Goal: Information Seeking & Learning: Learn about a topic

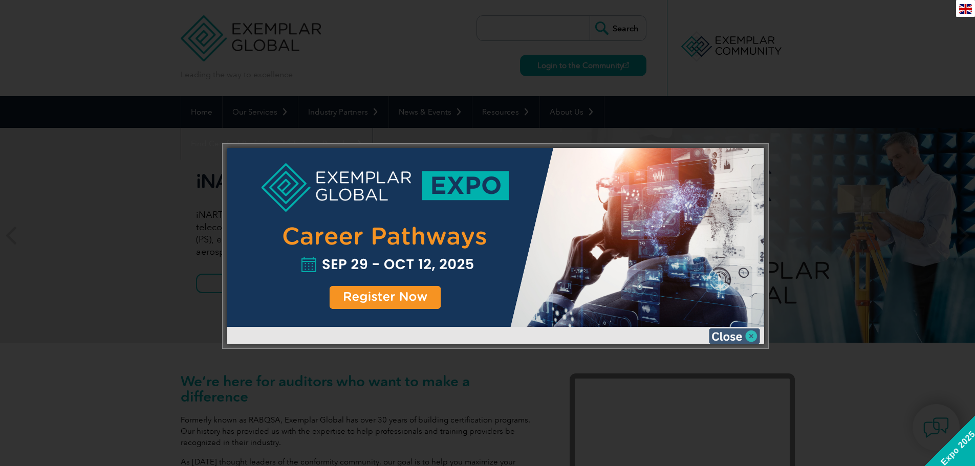
click at [749, 336] on img at bounding box center [734, 336] width 51 height 15
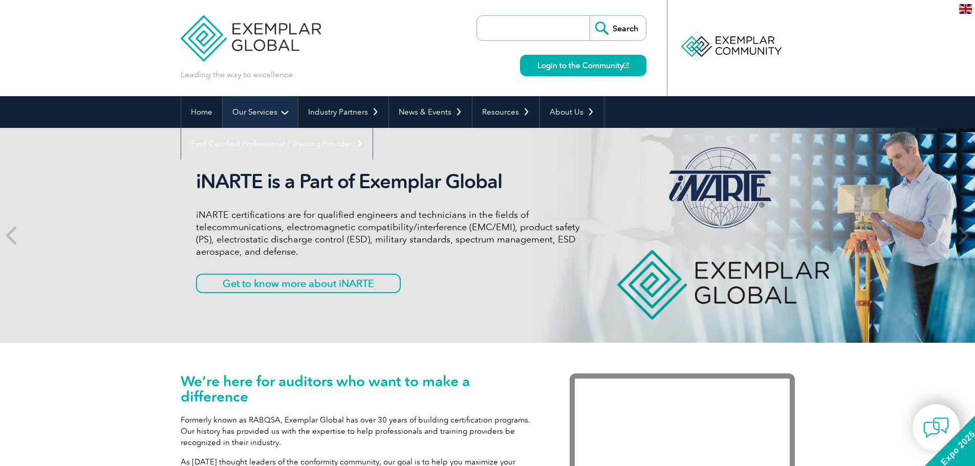
click at [265, 115] on link "Our Services" at bounding box center [260, 112] width 75 height 32
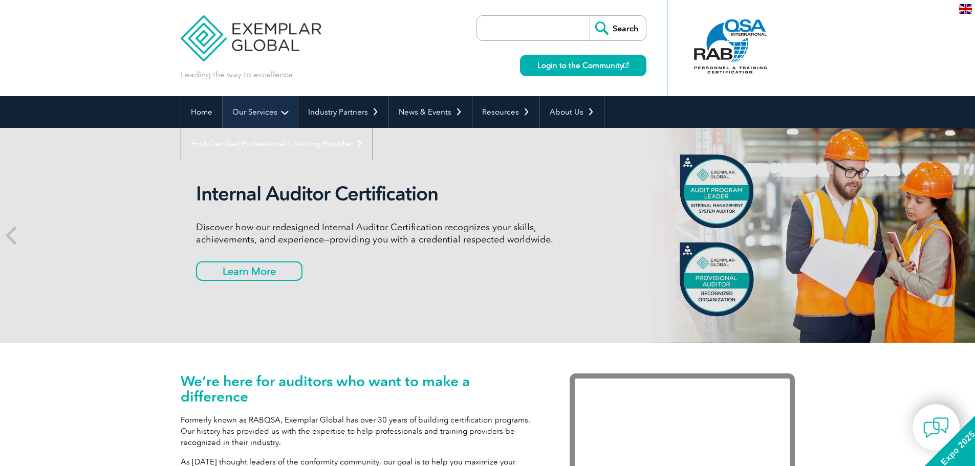
click at [270, 111] on link "Our Services" at bounding box center [260, 112] width 75 height 32
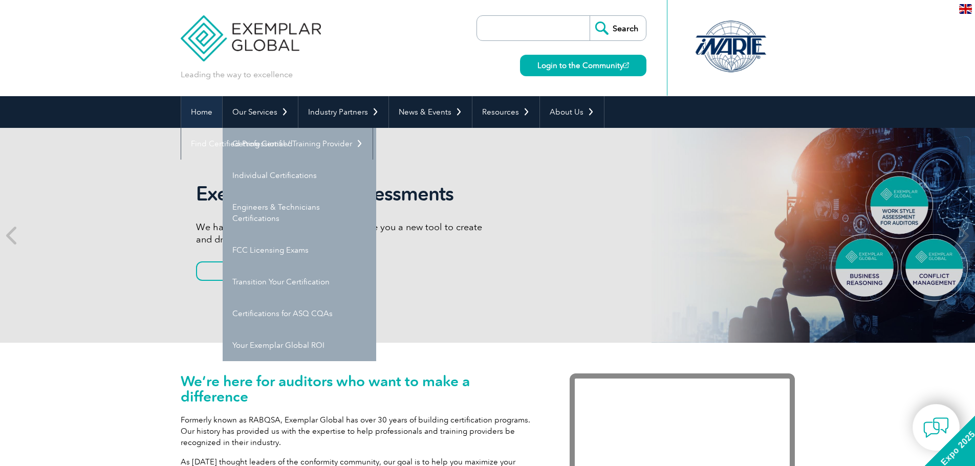
click at [190, 112] on link "Home" at bounding box center [201, 112] width 41 height 32
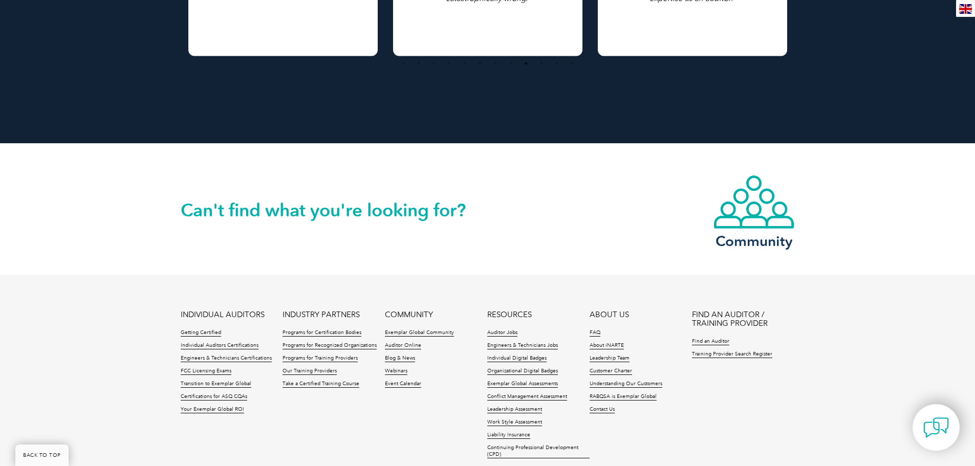
scroll to position [2253, 0]
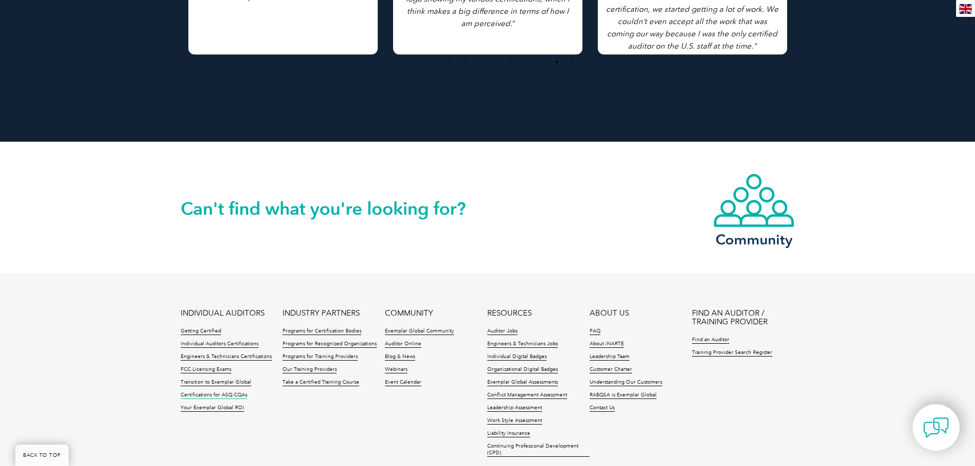
click at [221, 396] on link "Certifications for ASQ CQAs" at bounding box center [214, 395] width 67 height 7
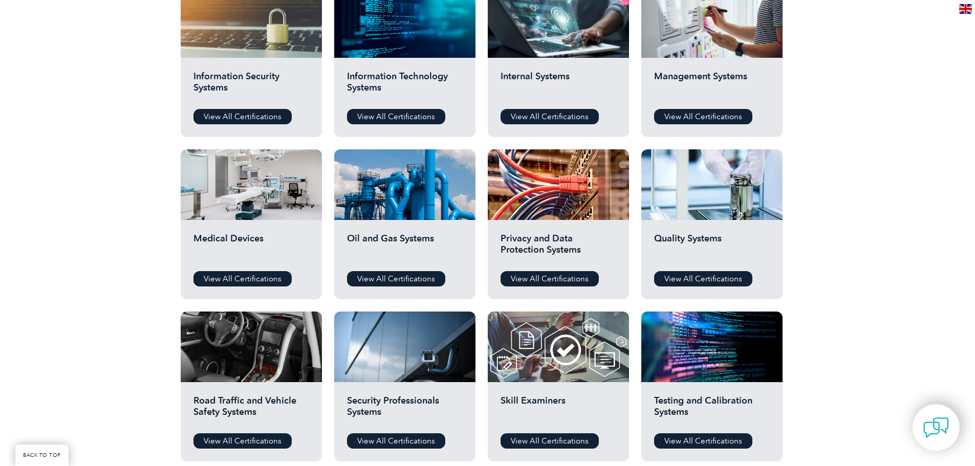
scroll to position [512, 0]
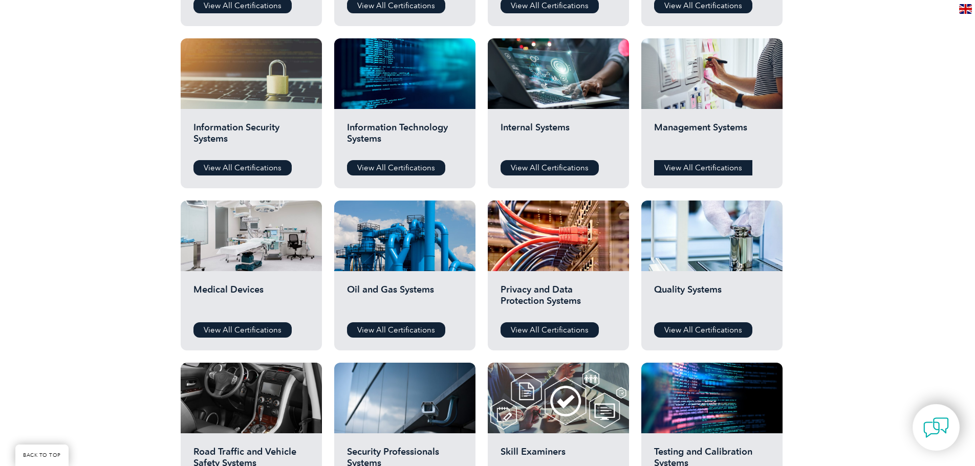
click at [694, 165] on link "View All Certifications" at bounding box center [703, 167] width 98 height 15
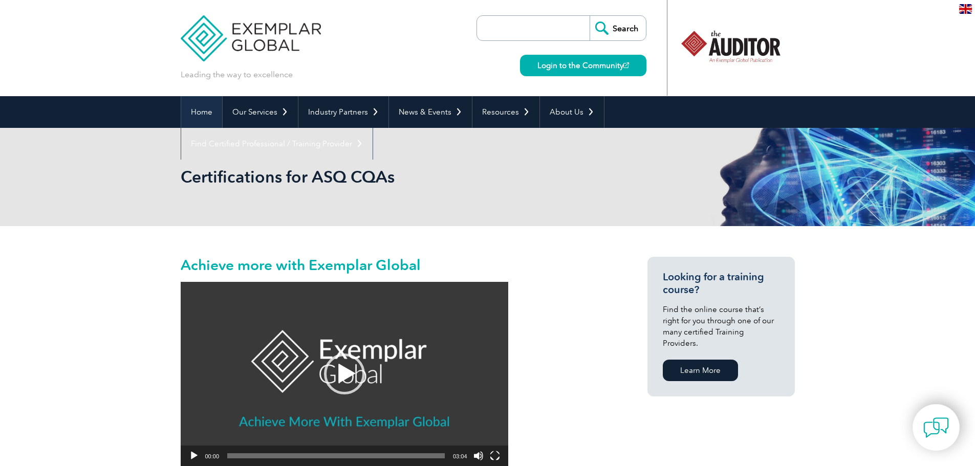
click at [197, 113] on link "Home" at bounding box center [201, 112] width 41 height 32
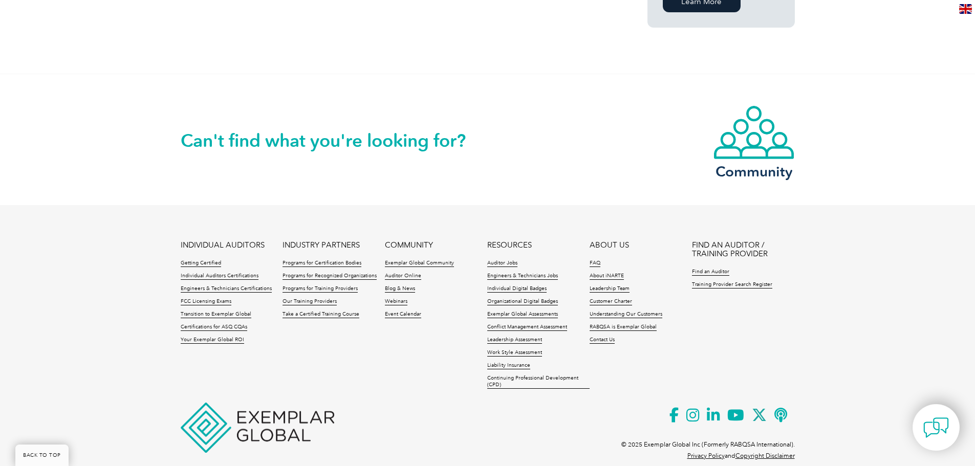
scroll to position [826, 0]
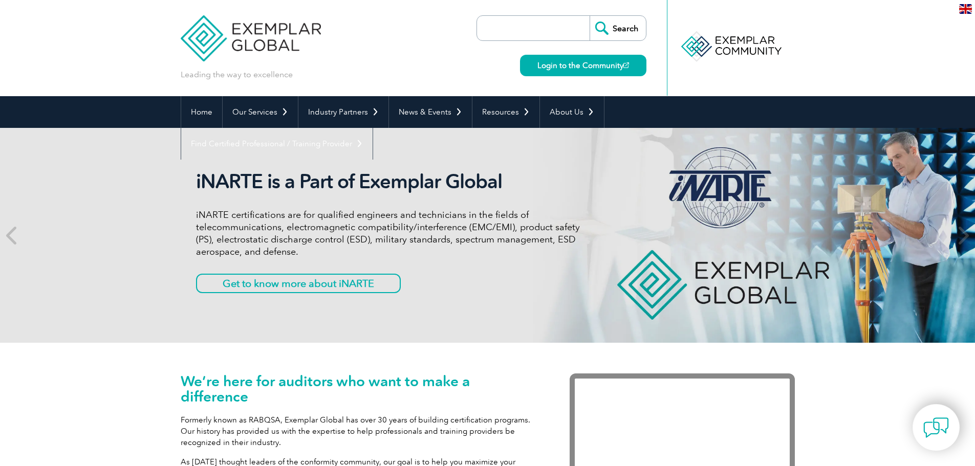
click at [564, 34] on input "search" at bounding box center [536, 28] width 108 height 25
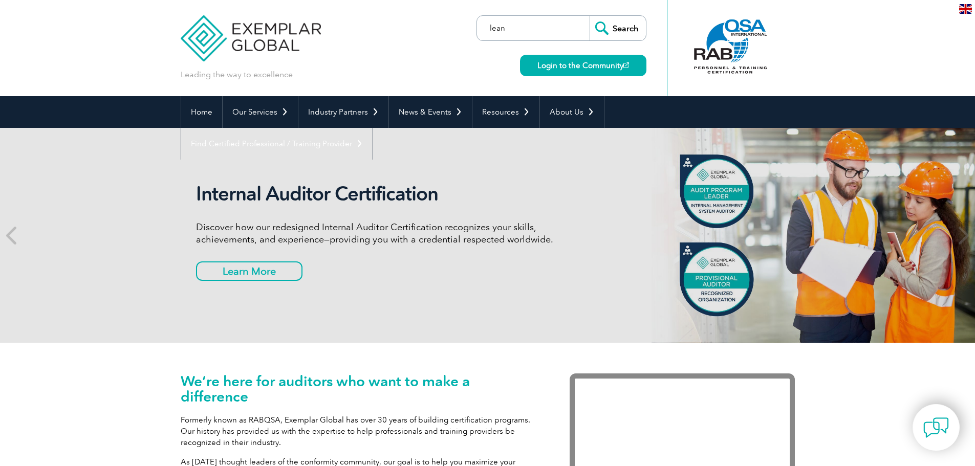
type input "lean"
click at [590, 16] on input "Search" at bounding box center [618, 28] width 56 height 25
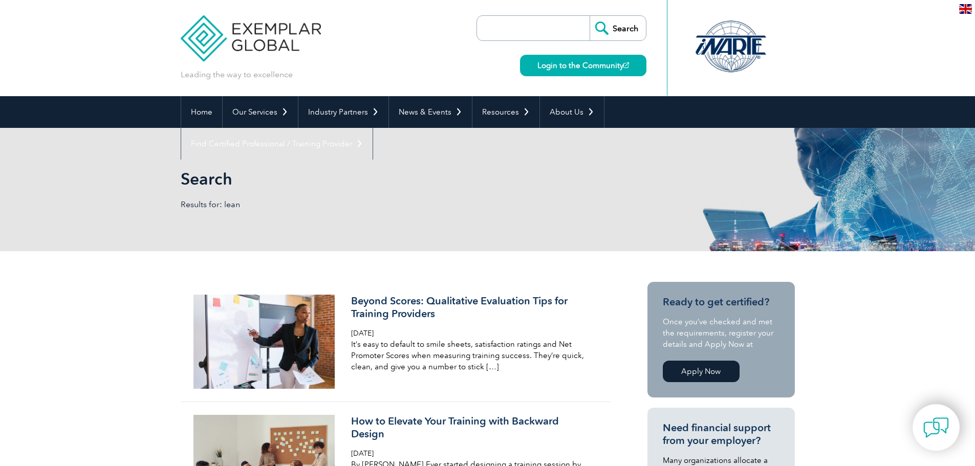
click at [530, 19] on input "search" at bounding box center [536, 28] width 108 height 25
click at [590, 16] on input "Search" at bounding box center [618, 28] width 56 height 25
type input "six sigma"
click at [590, 16] on input "Search" at bounding box center [618, 28] width 56 height 25
